Goal: Information Seeking & Learning: Learn about a topic

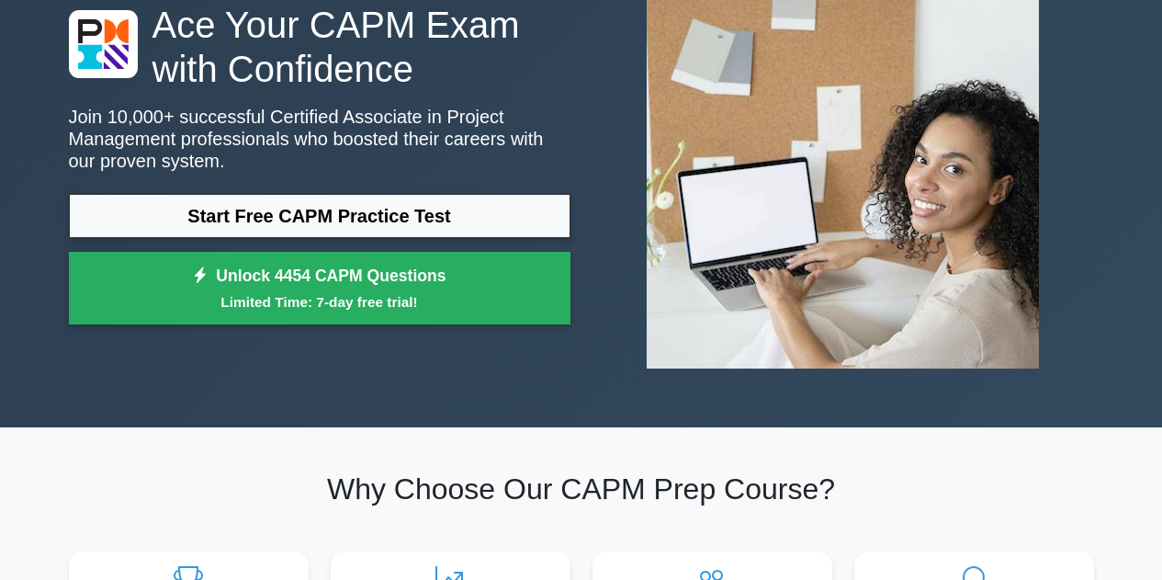
scroll to position [184, 0]
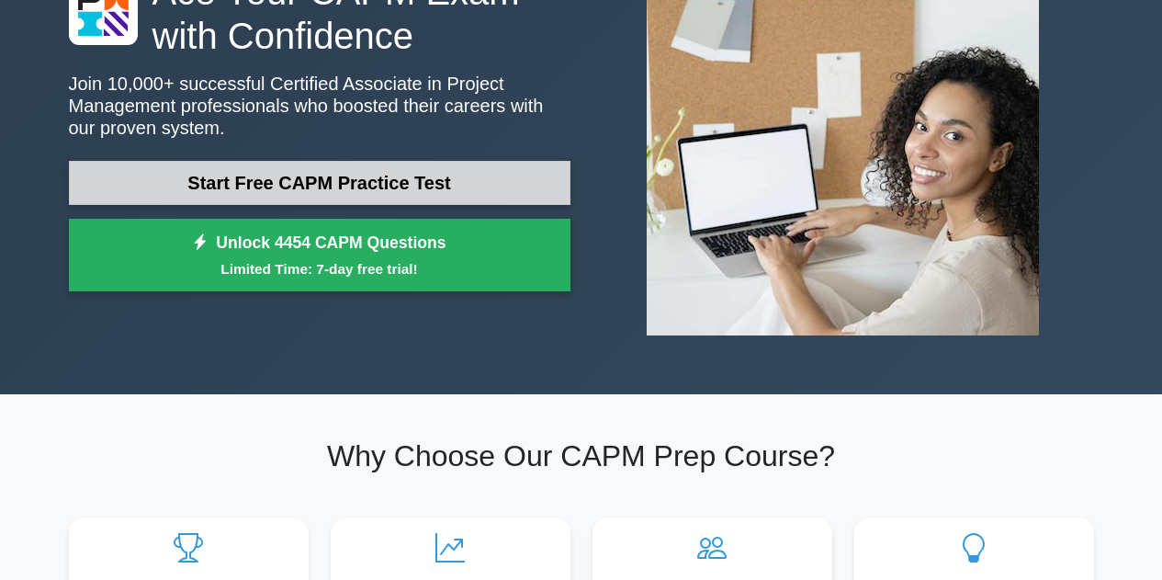
click at [275, 182] on link "Start Free CAPM Practice Test" at bounding box center [320, 183] width 502 height 44
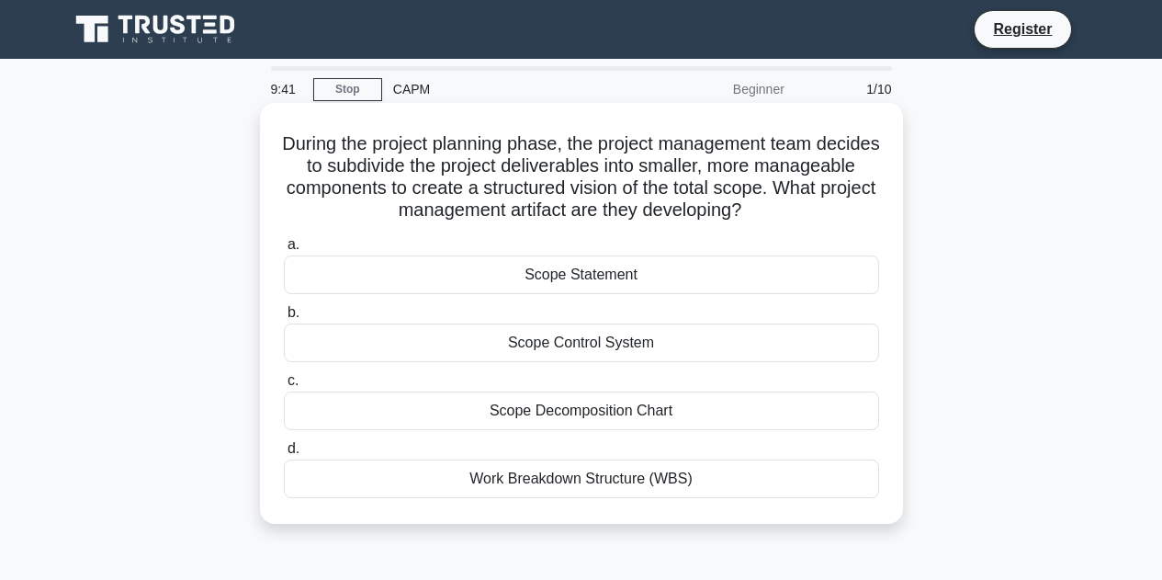
click at [579, 481] on div "Work Breakdown Structure (WBS)" at bounding box center [581, 478] width 595 height 39
click at [284, 455] on input "d. Work Breakdown Structure (WBS)" at bounding box center [284, 449] width 0 height 12
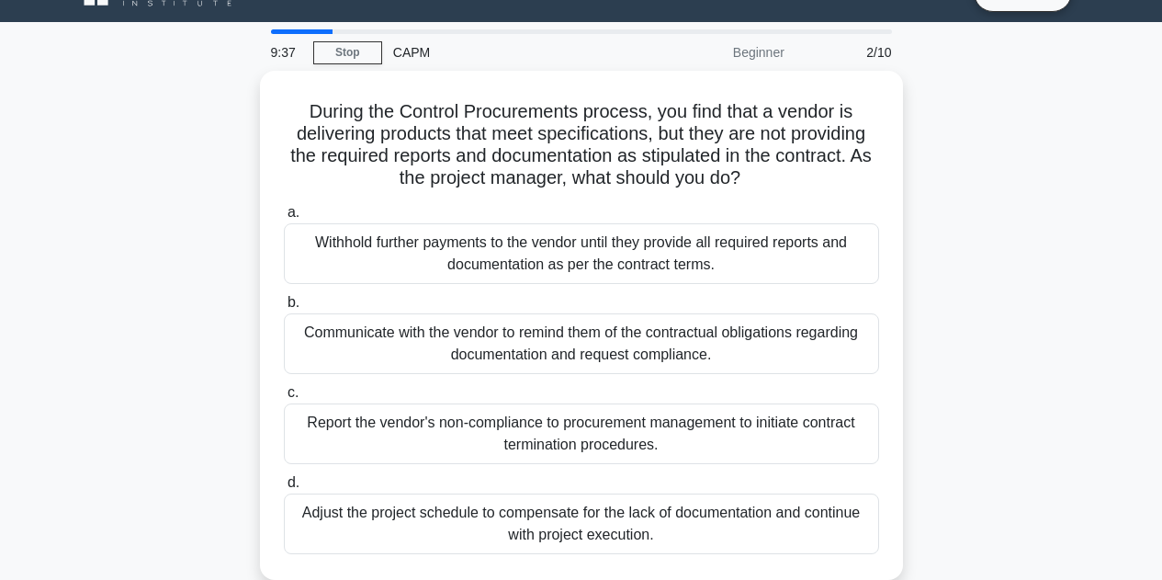
scroll to position [73, 0]
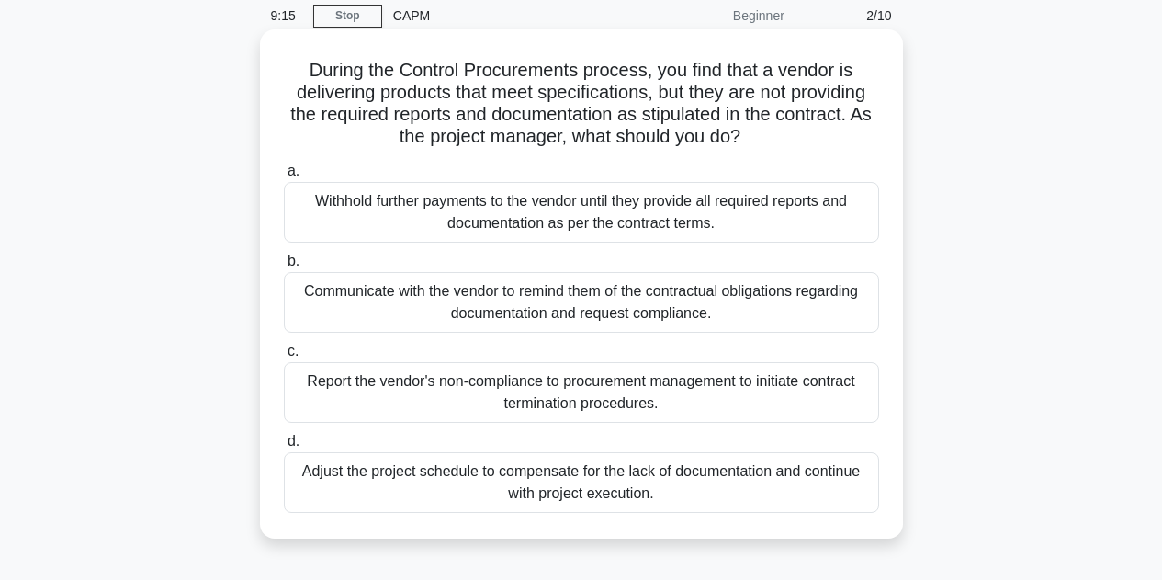
click at [696, 212] on div "Withhold further payments to the vendor until they provide all required reports…" at bounding box center [581, 212] width 595 height 61
click at [284, 177] on input "a. Withhold further payments to the vendor until they provide all required repo…" at bounding box center [284, 171] width 0 height 12
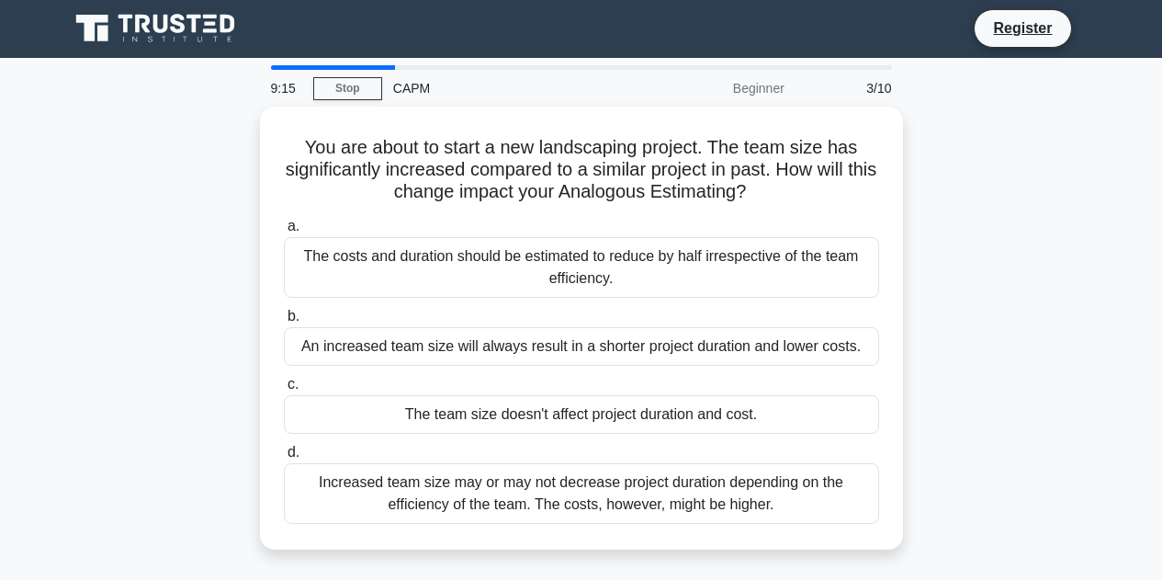
scroll to position [0, 0]
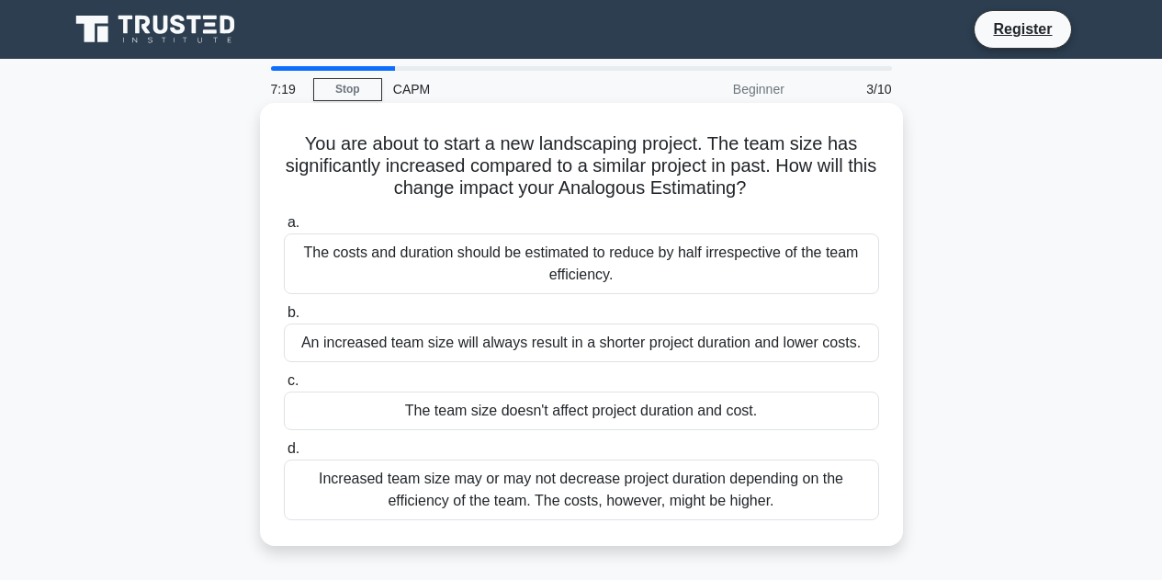
click at [708, 266] on div "The costs and duration should be estimated to reduce by half irrespective of th…" at bounding box center [581, 263] width 595 height 61
click at [284, 229] on input "a. The costs and duration should be estimated to reduce by half irrespective of…" at bounding box center [284, 223] width 0 height 12
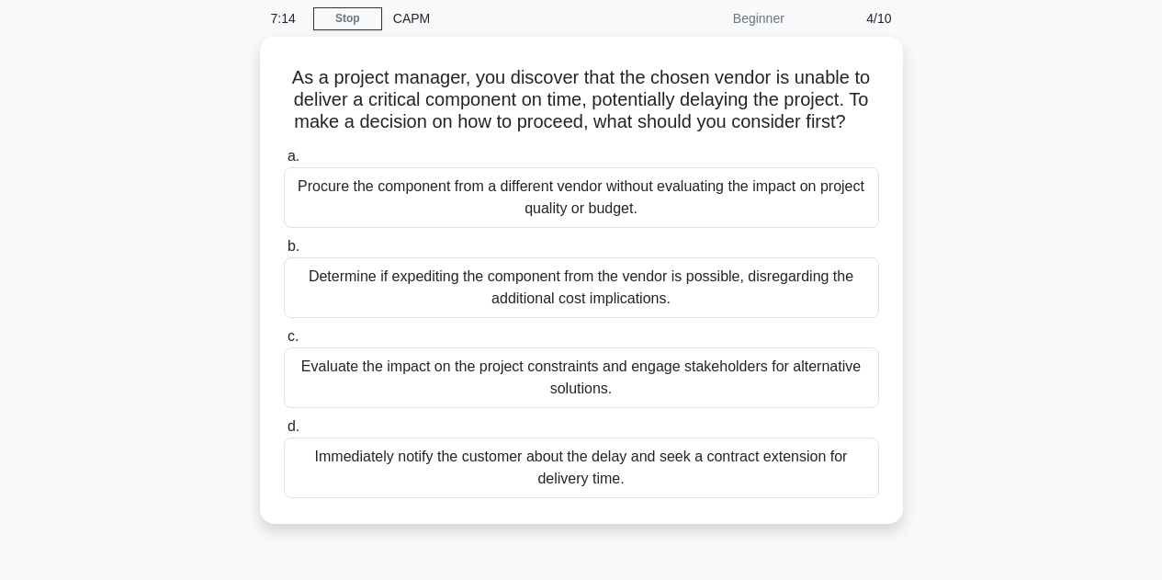
scroll to position [70, 0]
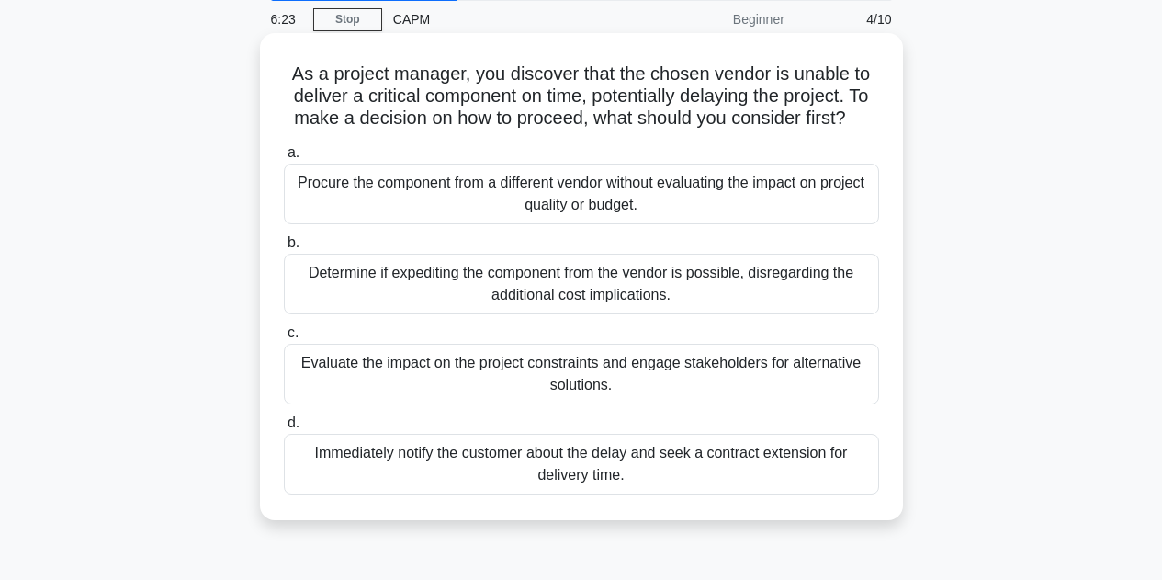
click at [672, 397] on div "Evaluate the impact on the project constraints and engage stakeholders for alte…" at bounding box center [581, 374] width 595 height 61
click at [284, 339] on input "c. Evaluate the impact on the project constraints and engage stakeholders for a…" at bounding box center [284, 333] width 0 height 12
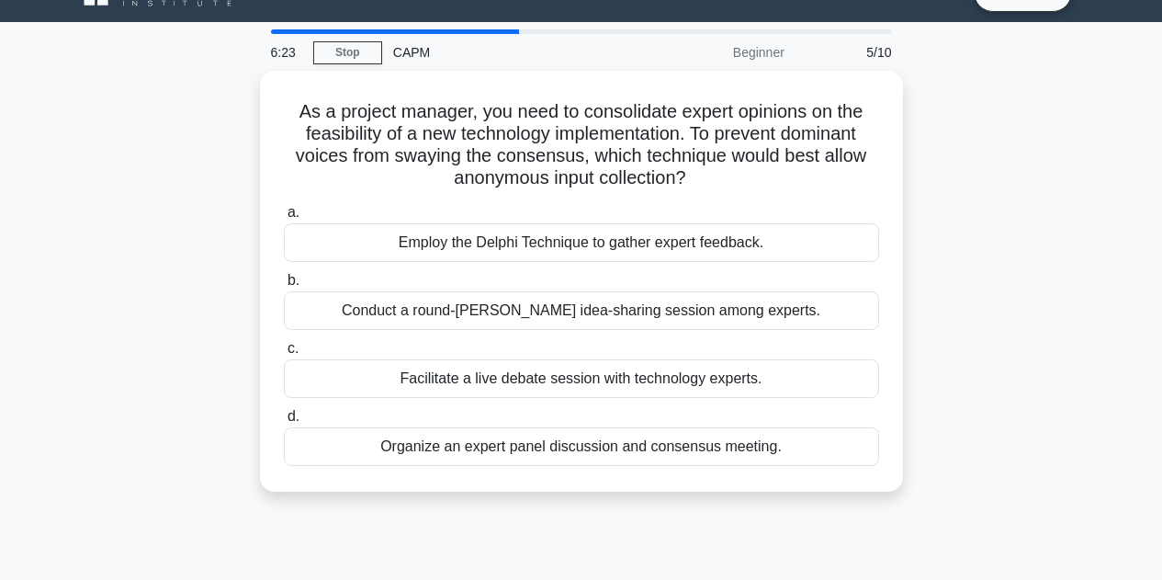
scroll to position [0, 0]
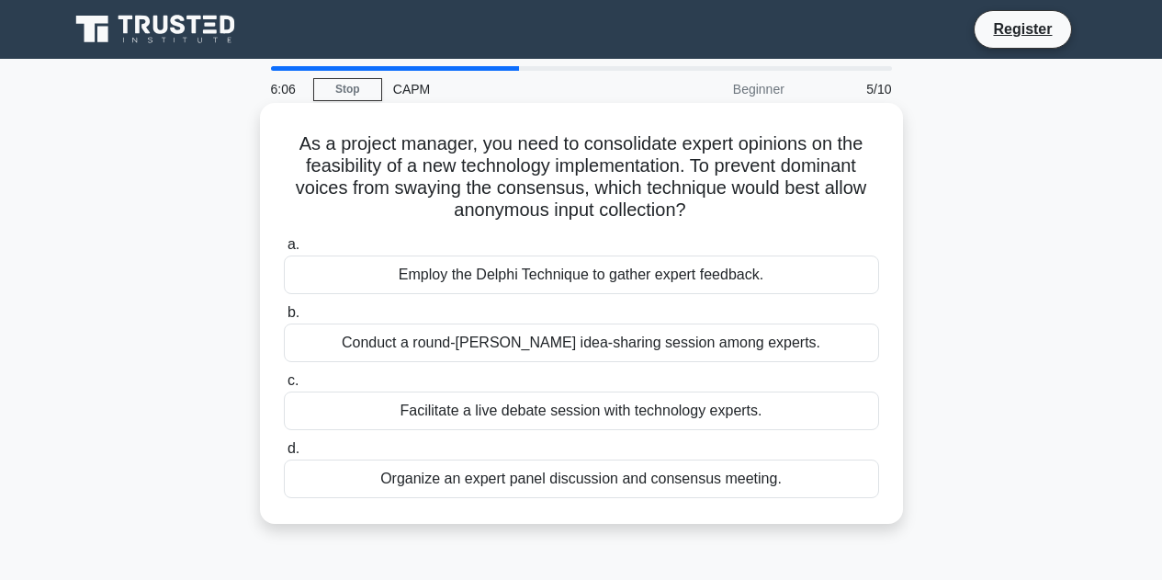
click at [684, 281] on div "Employ the Delphi Technique to gather expert feedback." at bounding box center [581, 274] width 595 height 39
click at [284, 251] on input "a. Employ the Delphi Technique to gather expert feedback." at bounding box center [284, 245] width 0 height 12
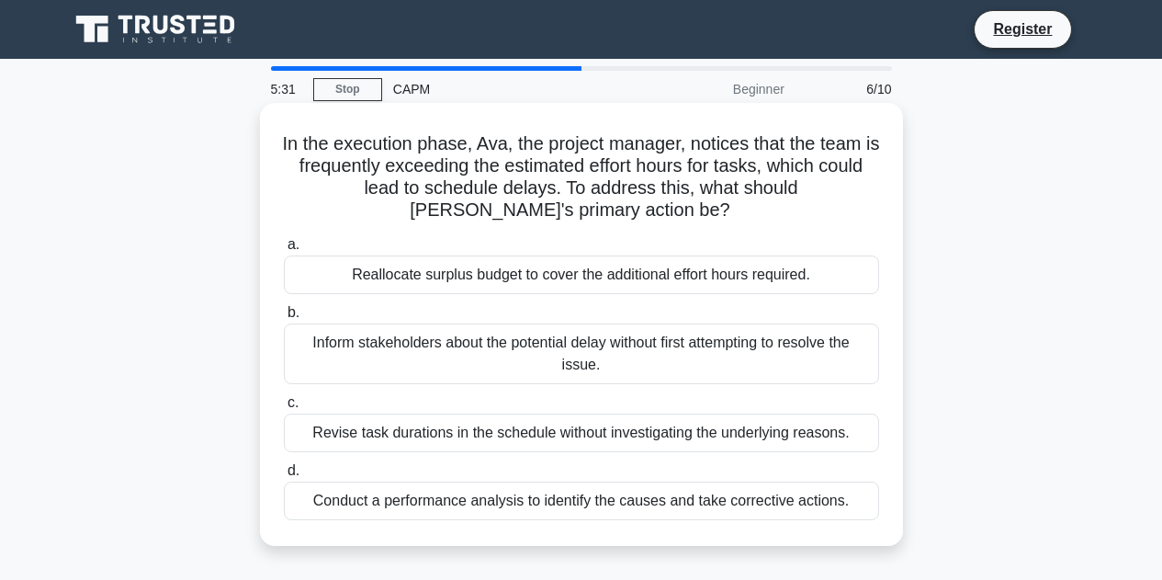
click at [693, 283] on div "Reallocate surplus budget to cover the additional effort hours required." at bounding box center [581, 274] width 595 height 39
click at [284, 251] on input "a. Reallocate surplus budget to cover the additional effort hours required." at bounding box center [284, 245] width 0 height 12
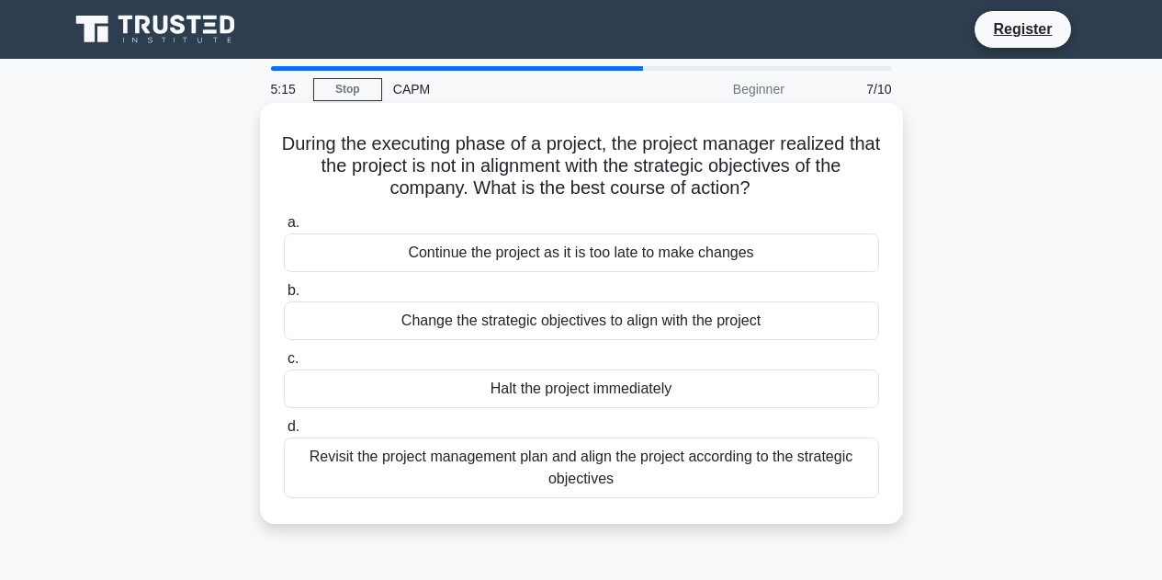
click at [676, 317] on div "Change the strategic objectives to align with the project" at bounding box center [581, 320] width 595 height 39
click at [284, 297] on input "b. Change the strategic objectives to align with the project" at bounding box center [284, 291] width 0 height 12
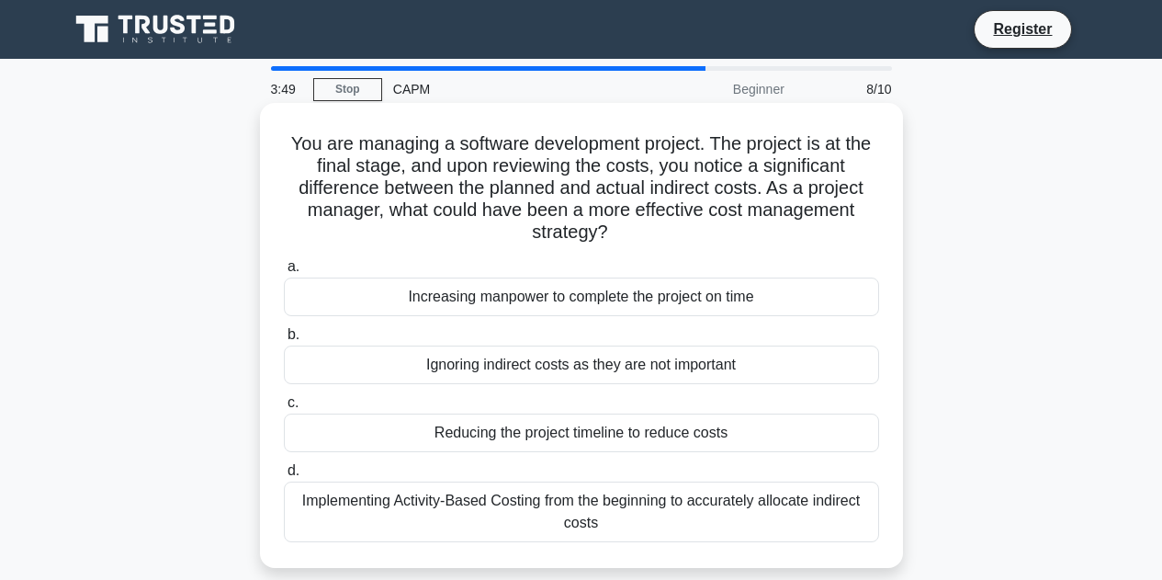
click at [701, 502] on div "Implementing Activity-Based Costing from the beginning to accurately allocate i…" at bounding box center [581, 511] width 595 height 61
click at [284, 477] on input "d. Implementing Activity-Based Costing from the beginning to accurately allocat…" at bounding box center [284, 471] width 0 height 12
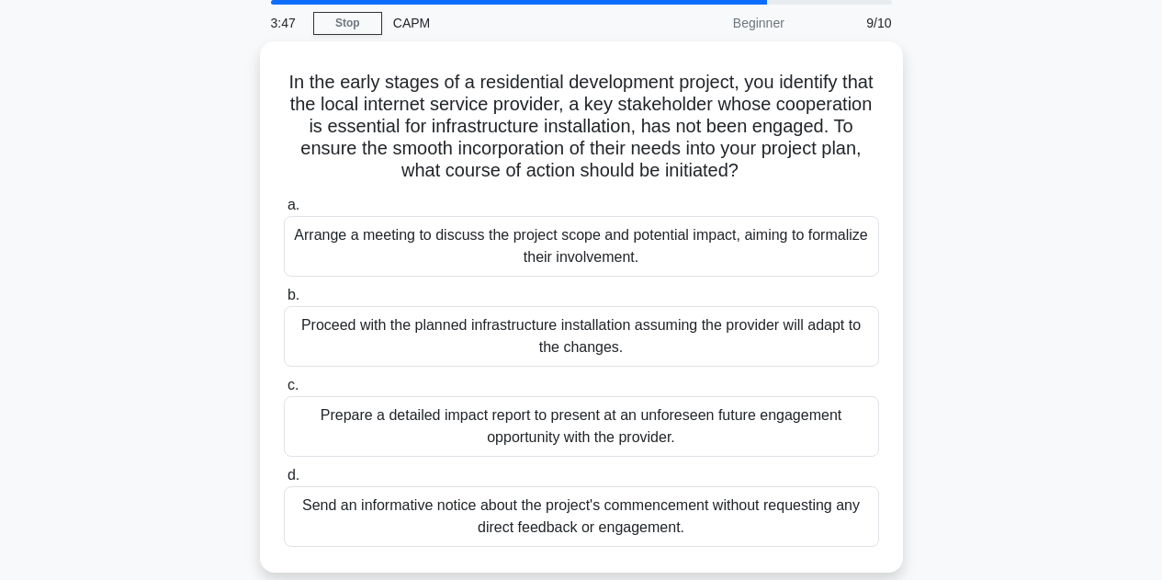
scroll to position [110, 0]
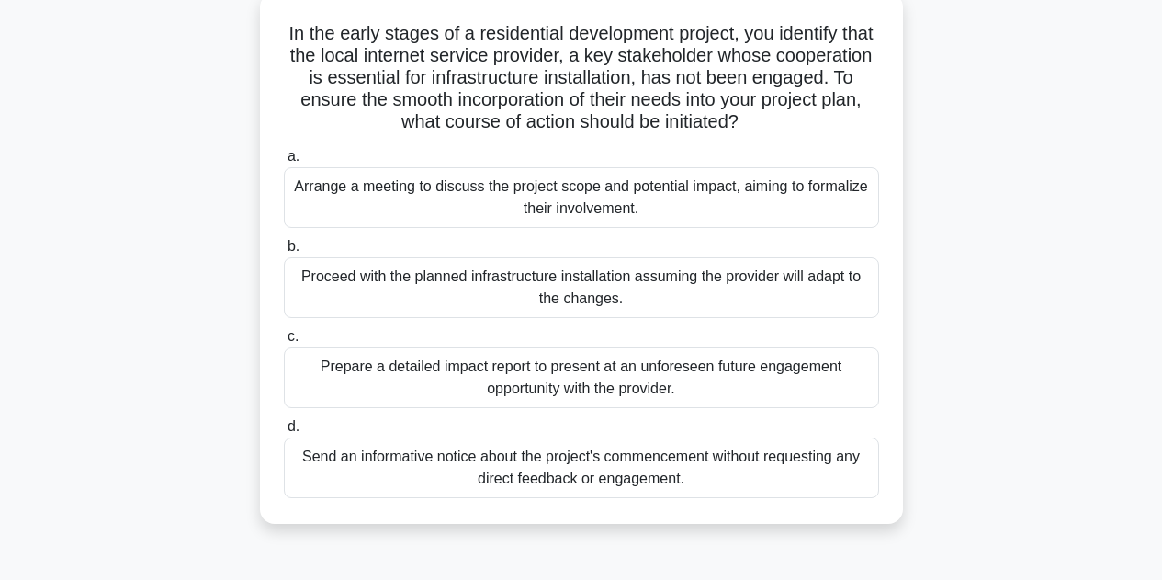
click at [784, 212] on div "Arrange a meeting to discuss the project scope and potential impact, aiming to …" at bounding box center [581, 197] width 595 height 61
click at [284, 163] on input "a. Arrange a meeting to discuss the project scope and potential impact, aiming …" at bounding box center [284, 157] width 0 height 12
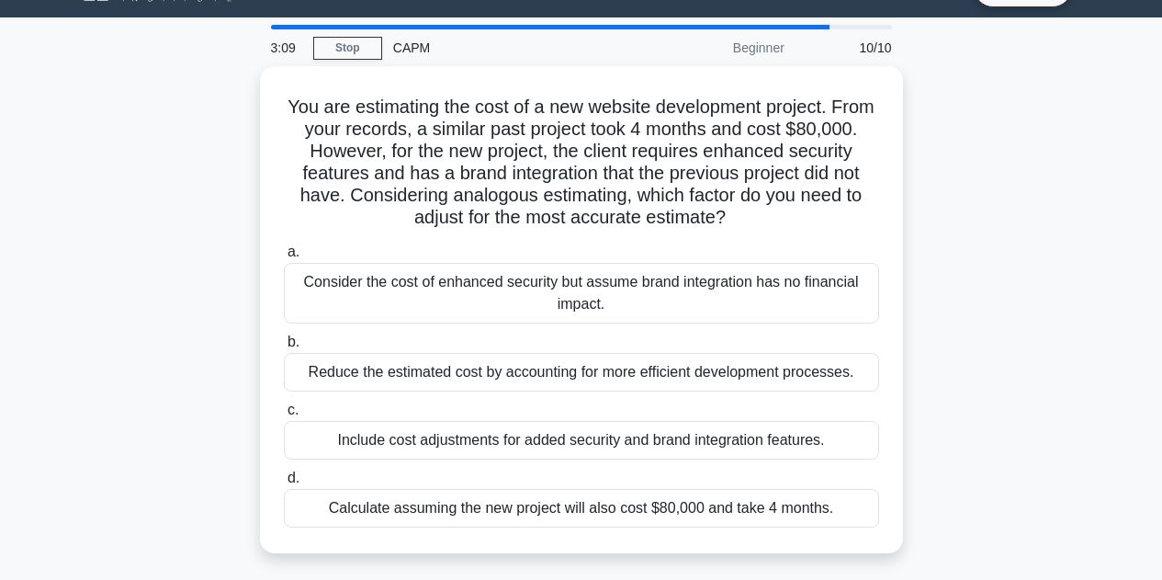
scroll to position [73, 0]
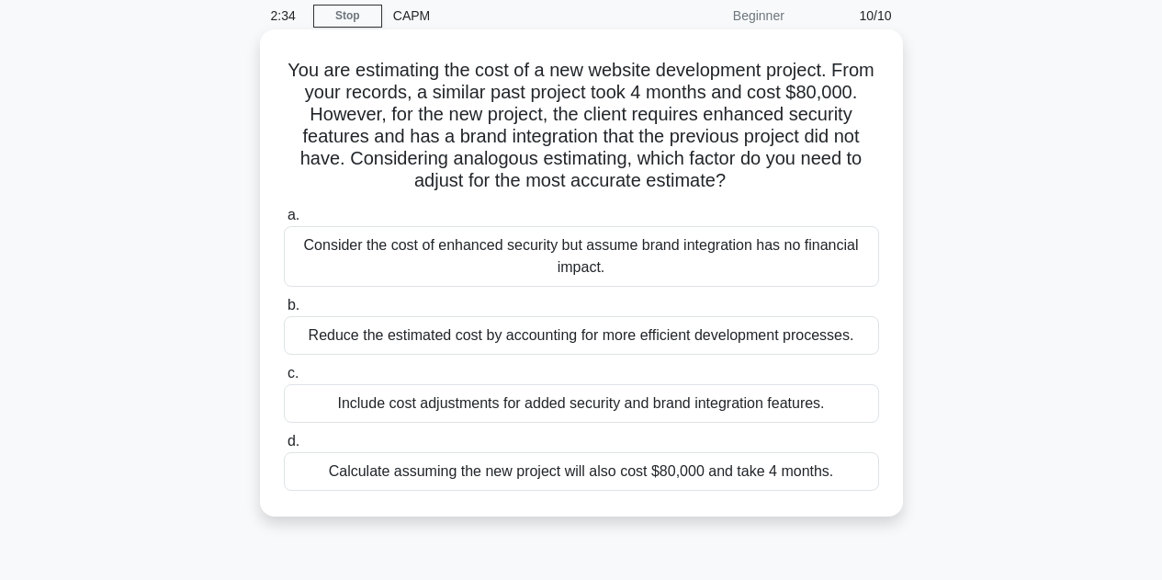
click at [671, 405] on div "Include cost adjustments for added security and brand integration features." at bounding box center [581, 403] width 595 height 39
click at [284, 379] on input "c. Include cost adjustments for added security and brand integration features." at bounding box center [284, 373] width 0 height 12
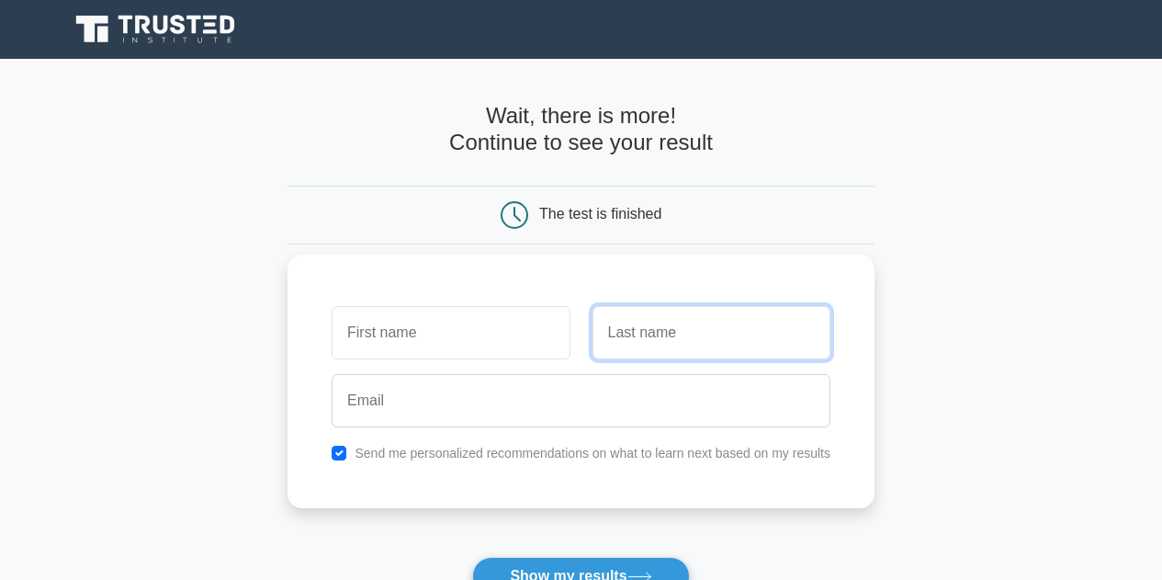
click at [678, 331] on input "text" at bounding box center [711, 332] width 238 height 53
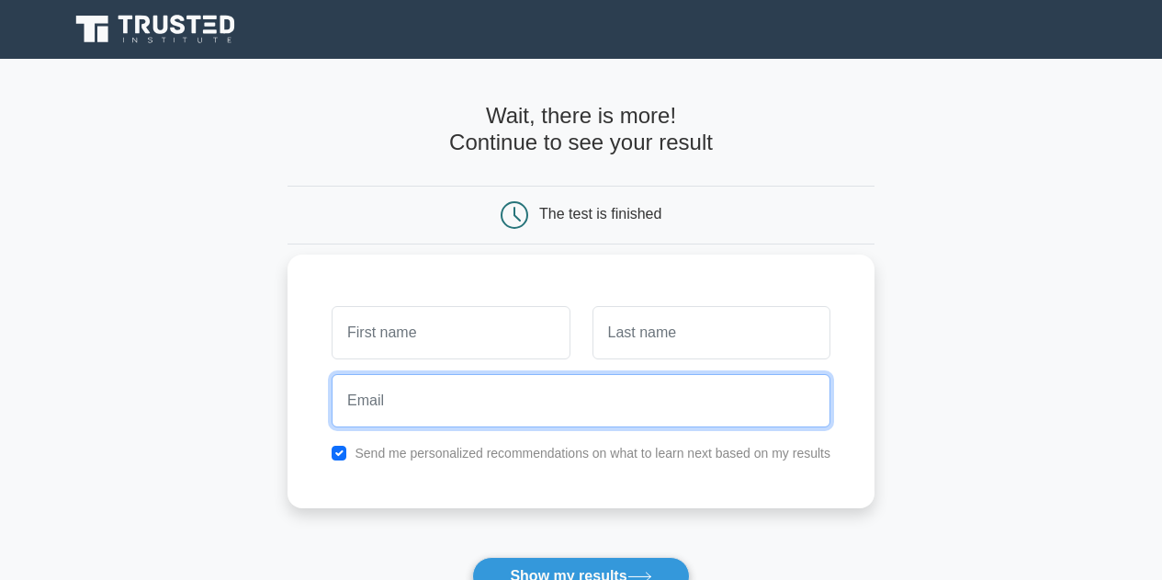
click at [609, 399] on input "email" at bounding box center [581, 400] width 499 height 53
type input "mathurkeshav327@gmail.com"
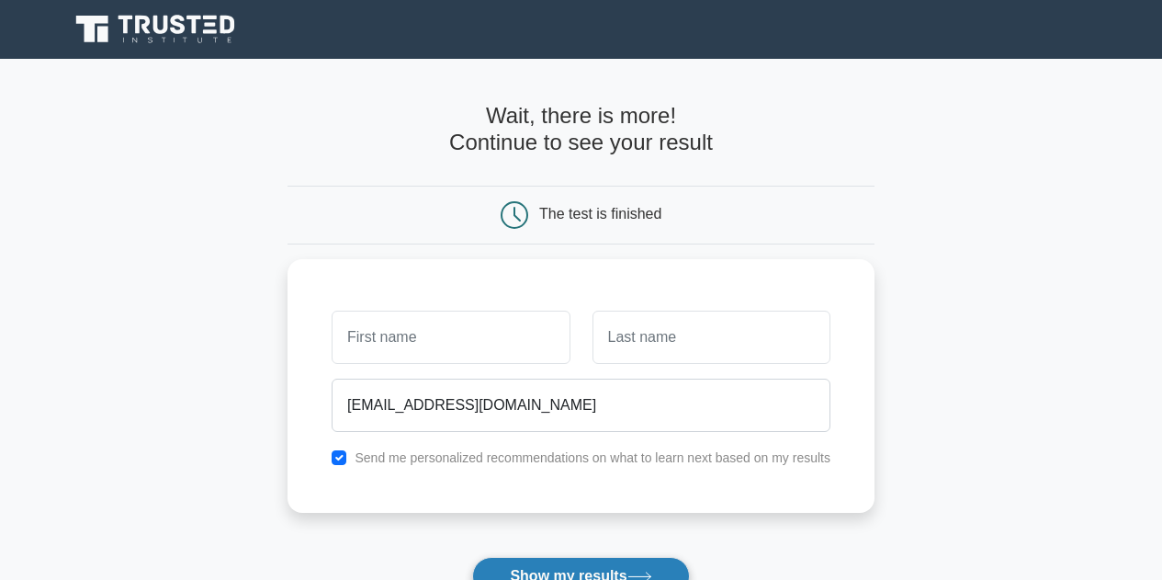
click at [579, 566] on button "Show my results" at bounding box center [580, 576] width 217 height 39
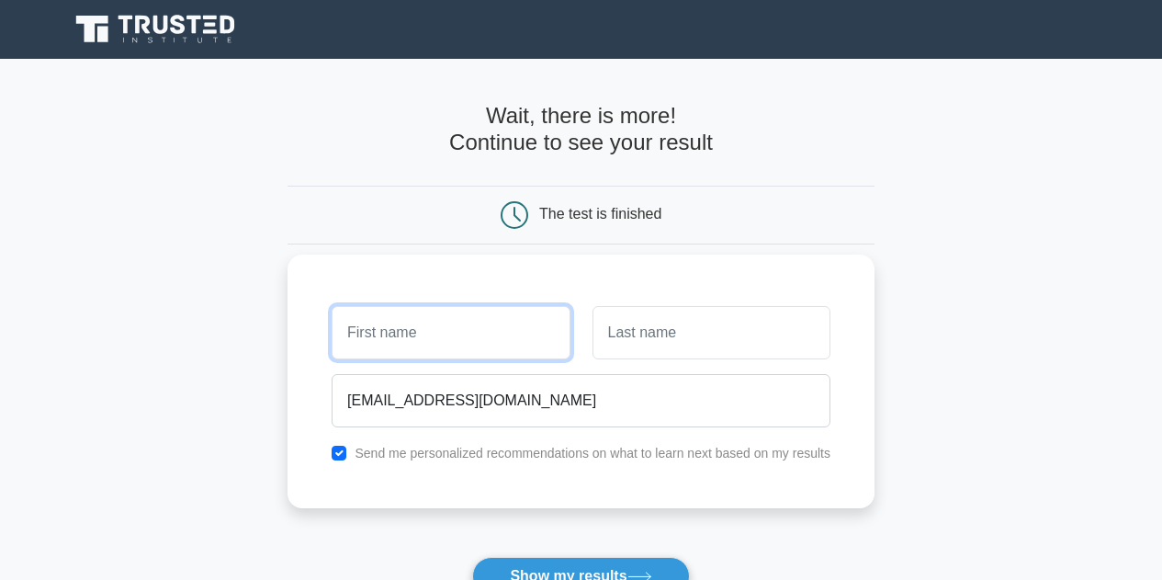
click at [477, 337] on input "text" at bounding box center [451, 332] width 238 height 53
type input "Keshav"
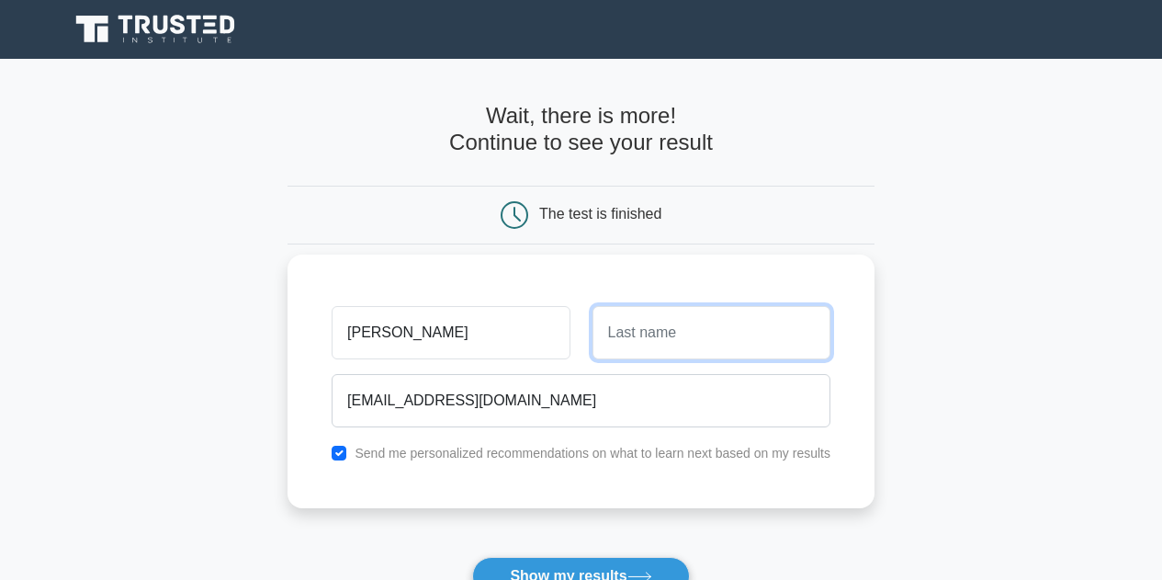
click at [680, 335] on input "text" at bounding box center [711, 332] width 238 height 53
type input "Mathur"
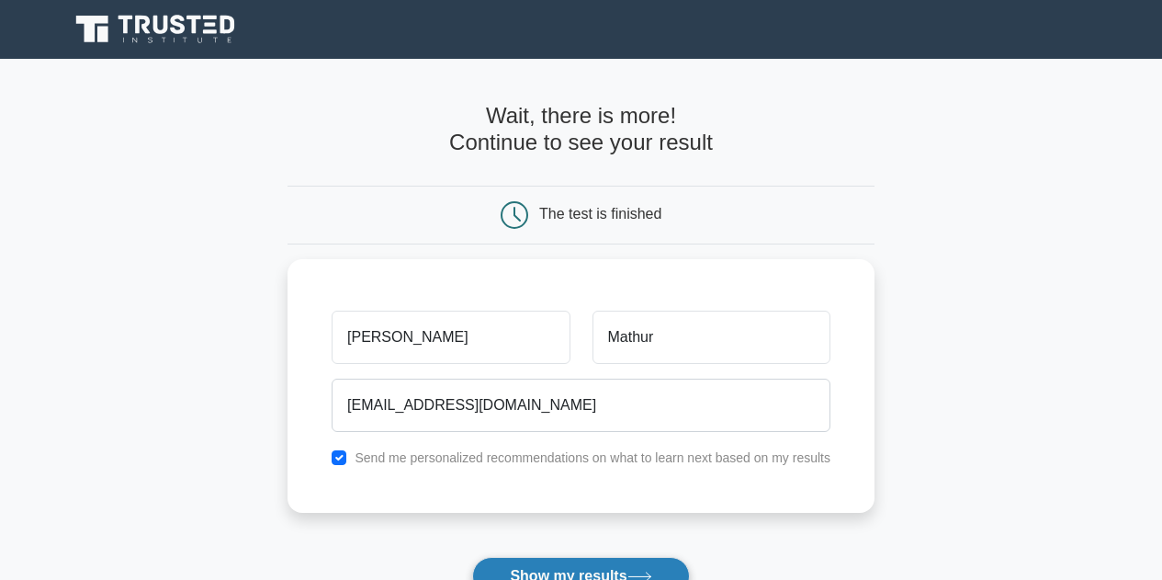
click at [601, 561] on button "Show my results" at bounding box center [580, 576] width 217 height 39
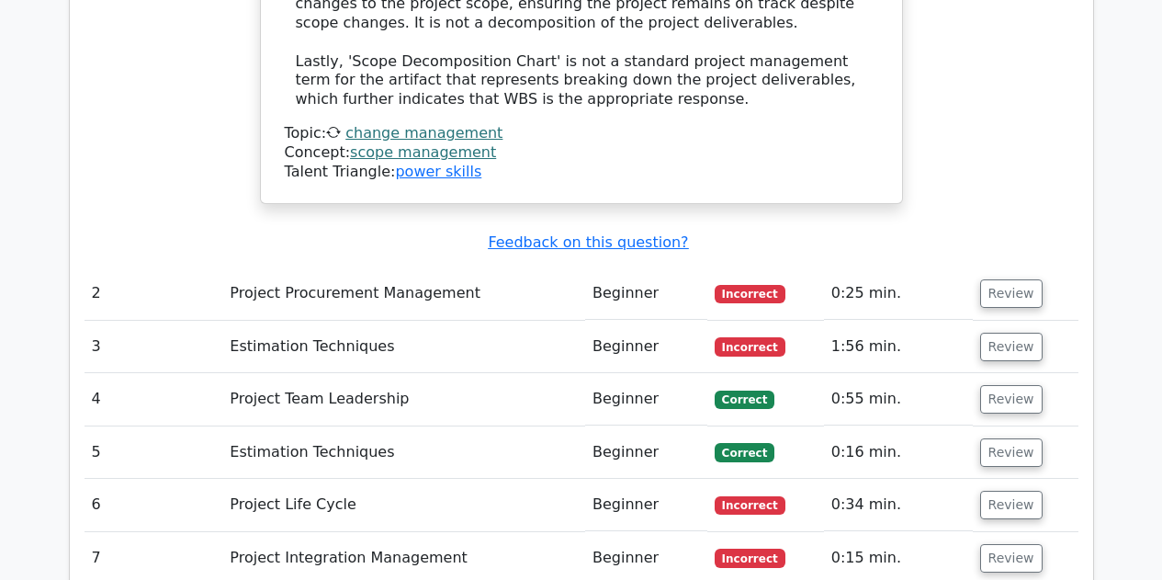
scroll to position [2462, 0]
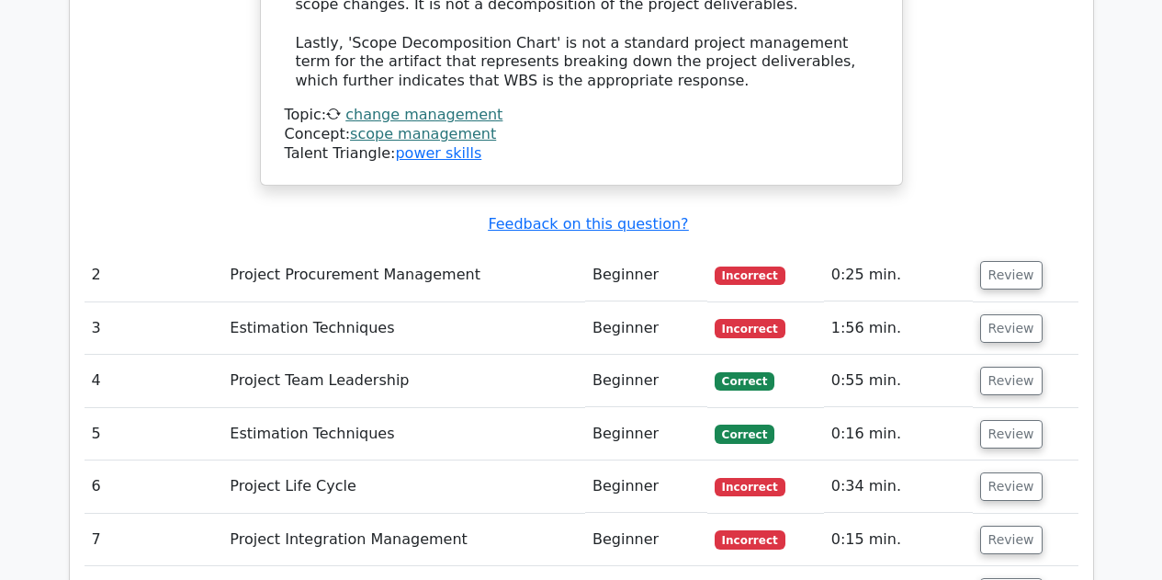
click at [680, 249] on td "Beginner" at bounding box center [646, 275] width 122 height 52
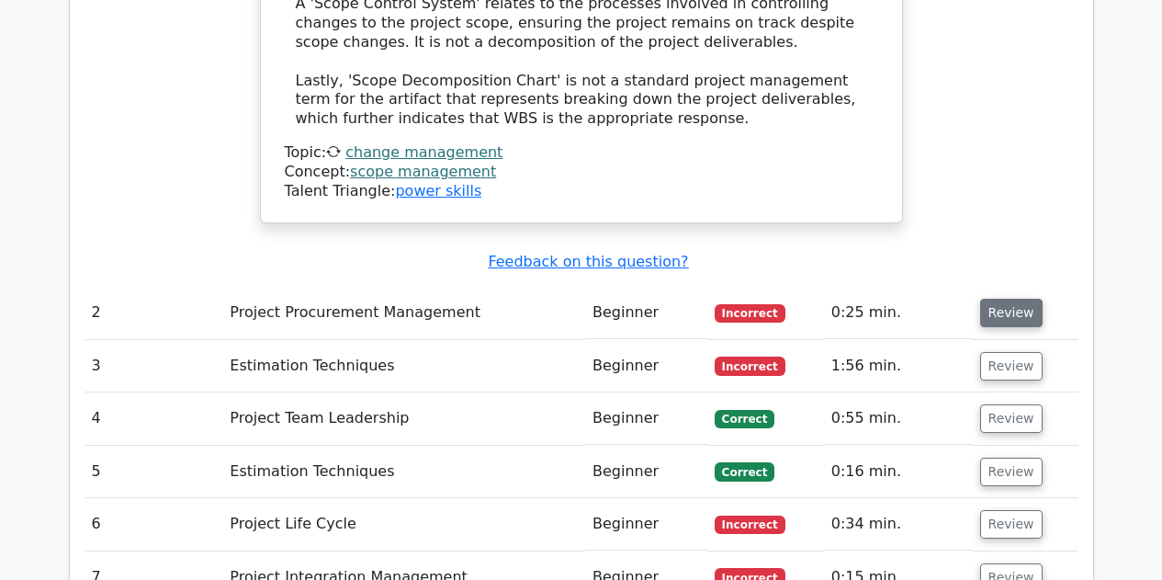
scroll to position [2388, 0]
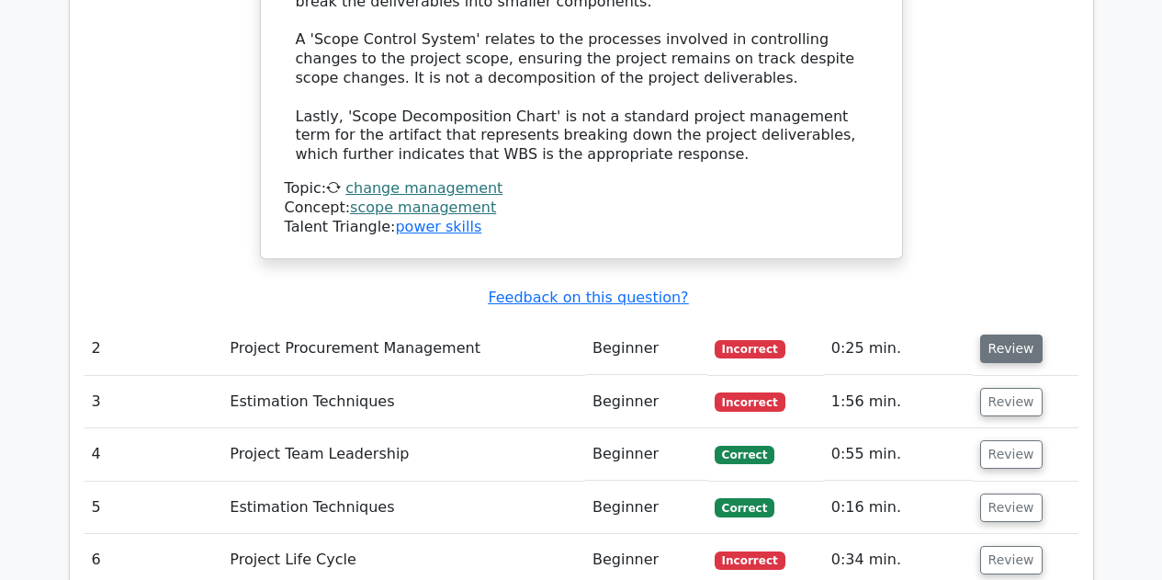
click at [1018, 334] on button "Review" at bounding box center [1011, 348] width 62 height 28
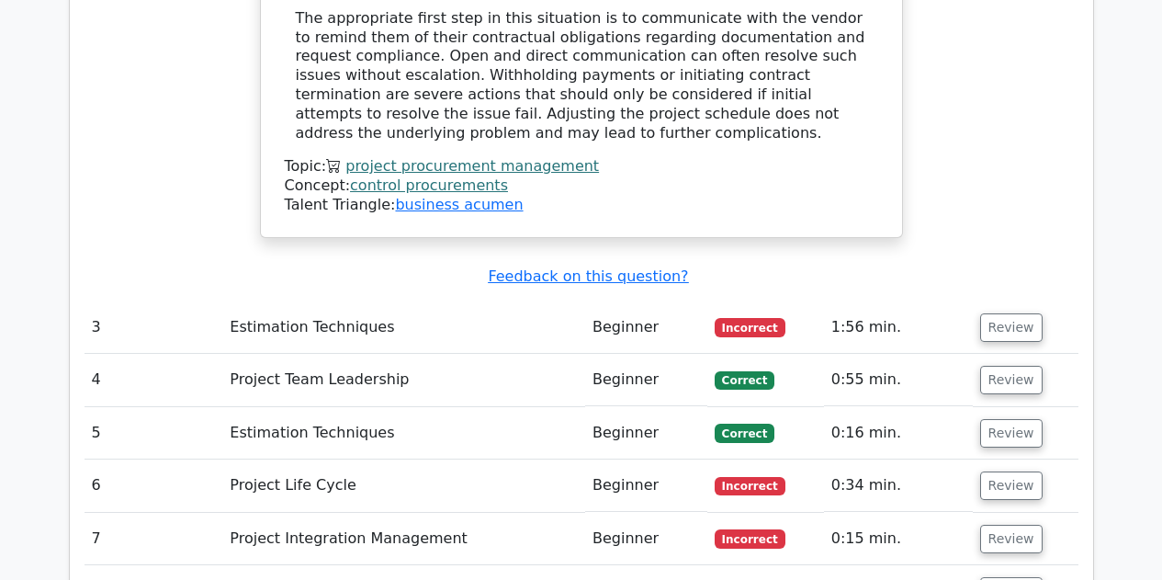
scroll to position [3307, 0]
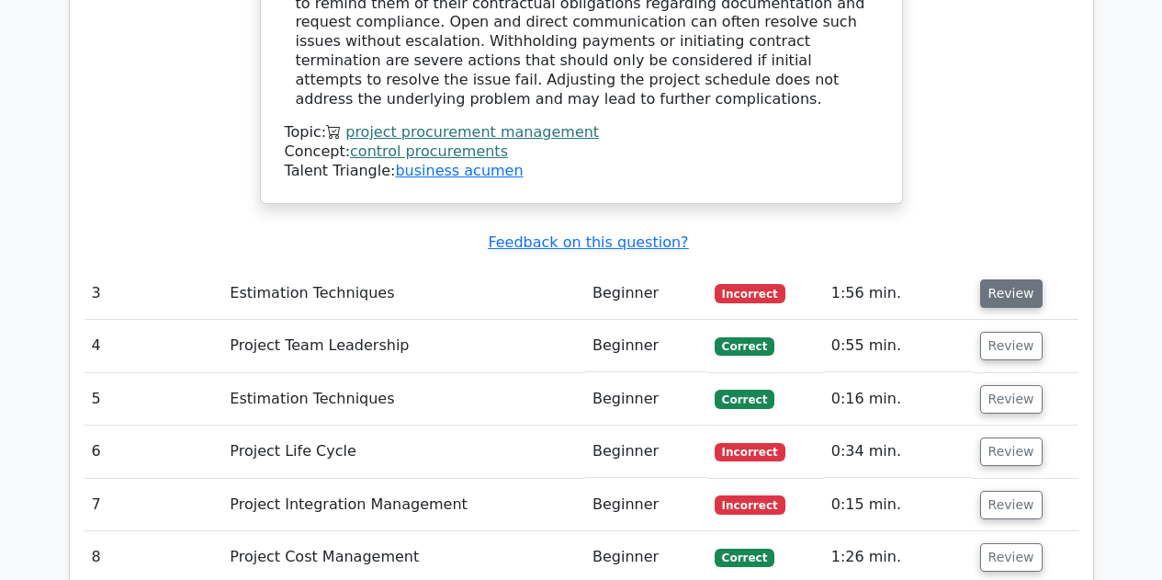
click at [1009, 279] on button "Review" at bounding box center [1011, 293] width 62 height 28
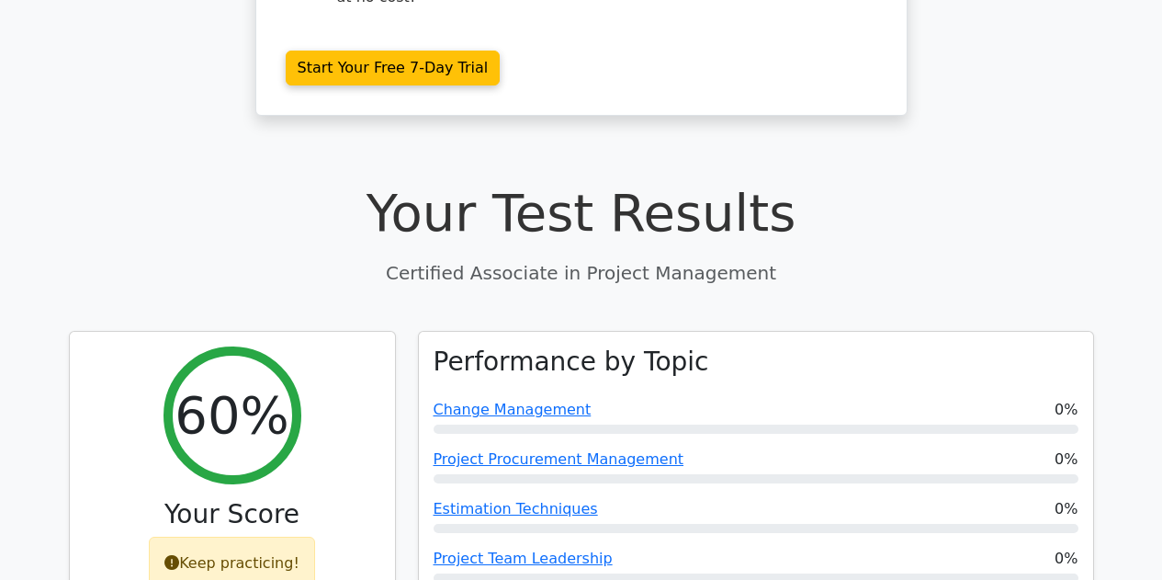
scroll to position [514, 0]
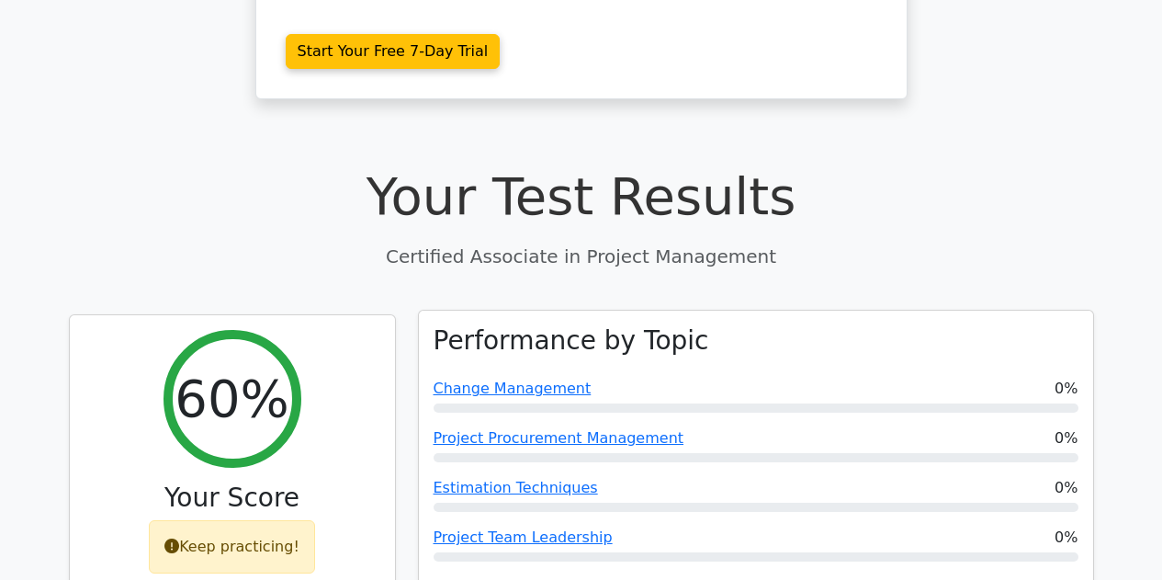
click at [804, 310] on div "Performance by Topic Change Management 0% Project Procurement Management 0% Est…" at bounding box center [756, 549] width 674 height 479
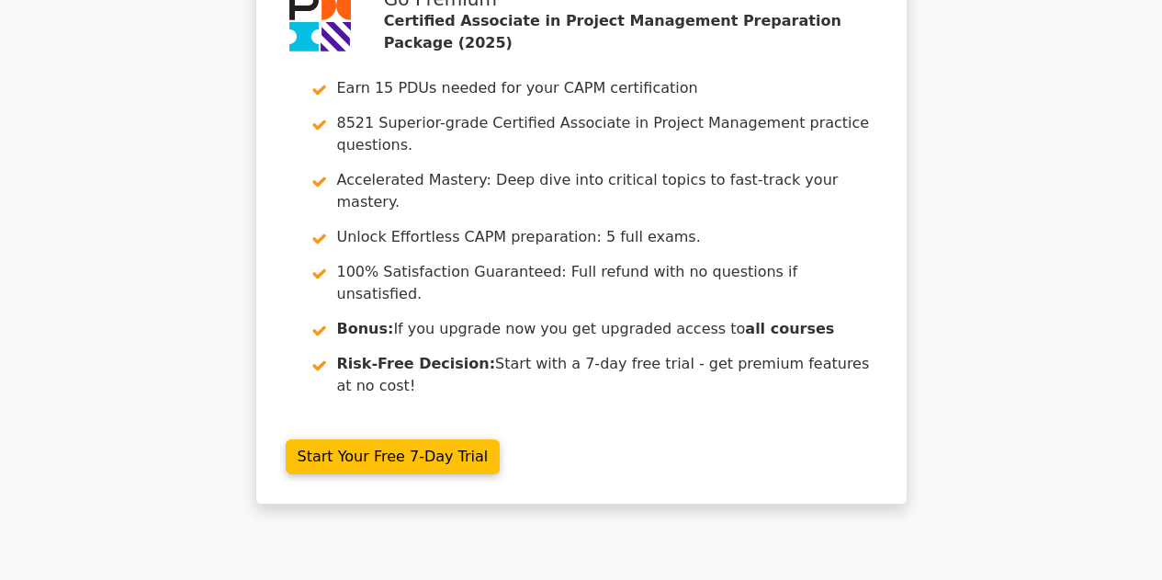
scroll to position [0, 0]
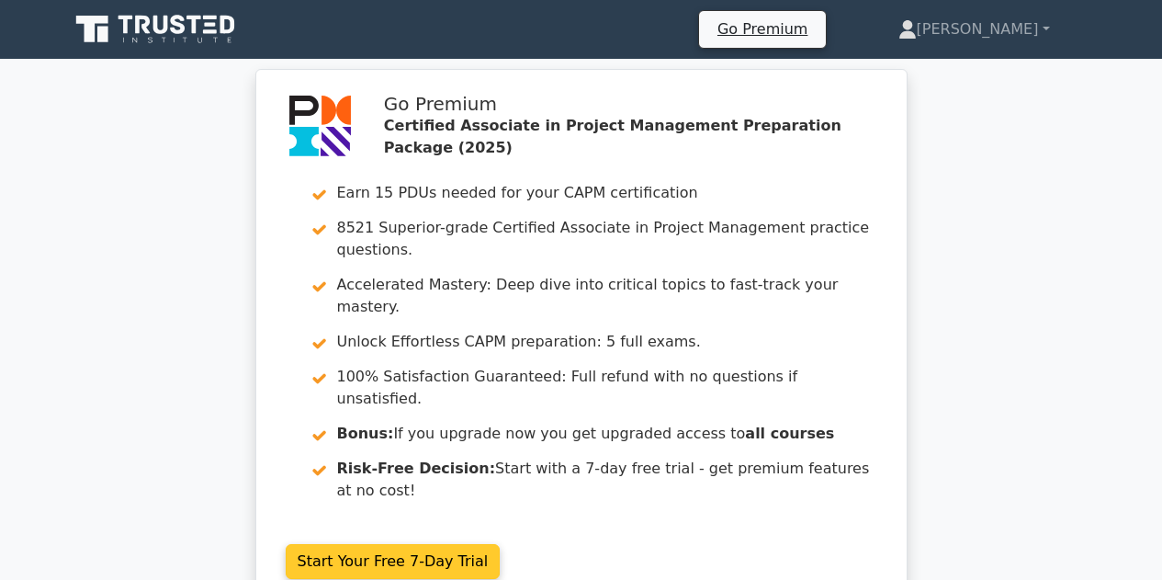
click at [398, 544] on link "Start Your Free 7-Day Trial" at bounding box center [393, 561] width 215 height 35
